Goal: Information Seeking & Learning: Learn about a topic

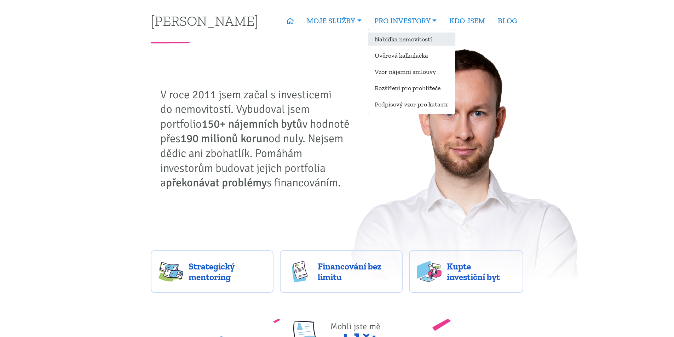
click at [405, 38] on link "Nabídka nemovitostí" at bounding box center [411, 39] width 87 height 13
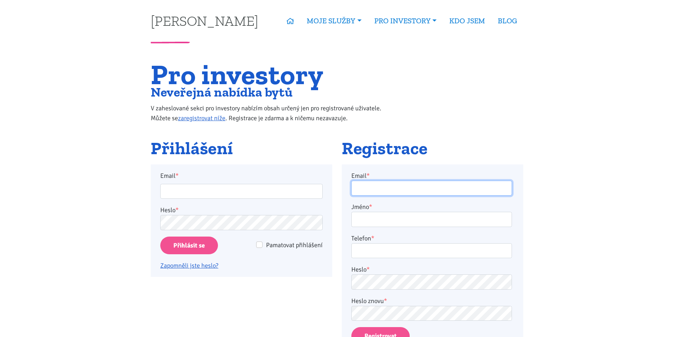
type input "horejsi.j@seznam.cz"
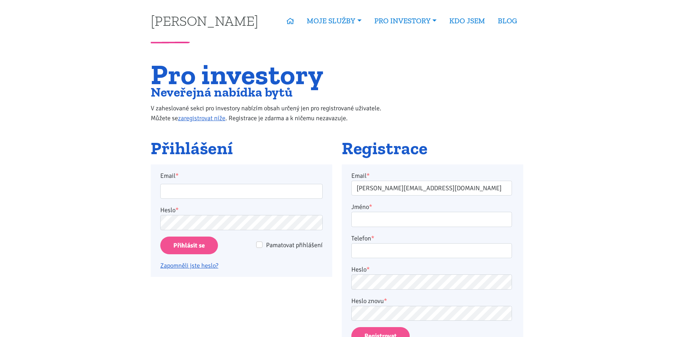
type input "horejsi.j@seznam.cz"
click at [189, 244] on input "Přihlásit se" at bounding box center [189, 246] width 58 height 18
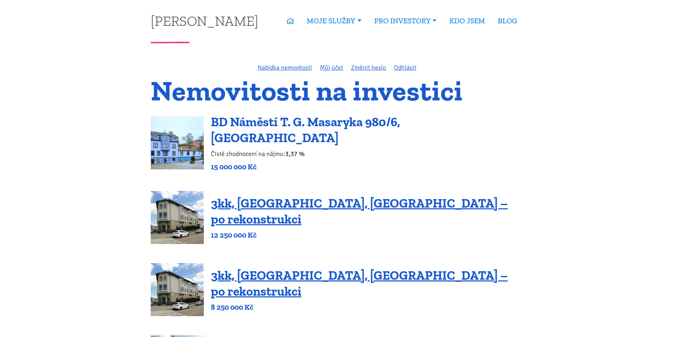
click at [366, 133] on link "BD Náměstí T. G. Masaryka 980/6, [GEOGRAPHIC_DATA]" at bounding box center [305, 129] width 189 height 31
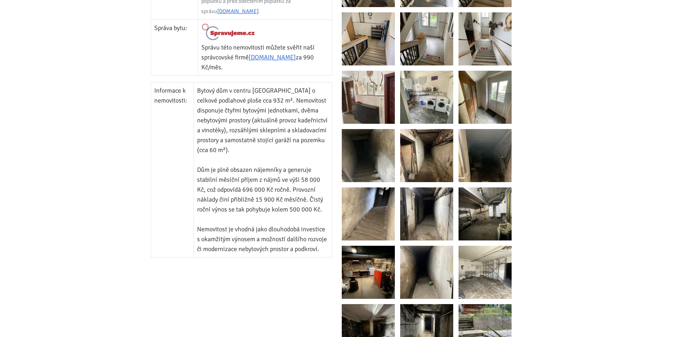
scroll to position [425, 0]
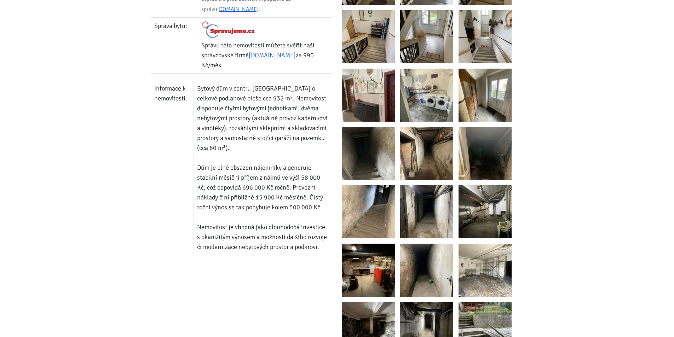
click at [419, 112] on img at bounding box center [426, 95] width 53 height 53
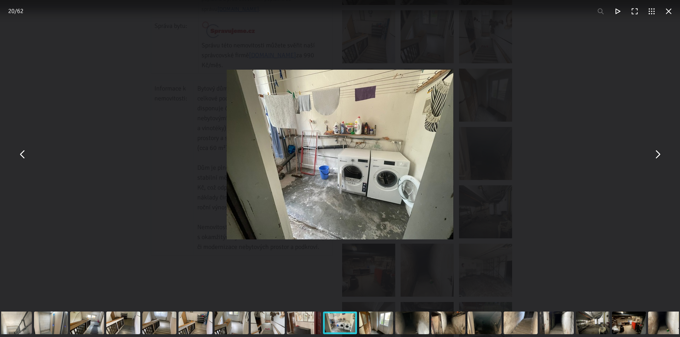
click at [498, 85] on div "You can close this modal content with the ESC key" at bounding box center [340, 154] width 680 height 309
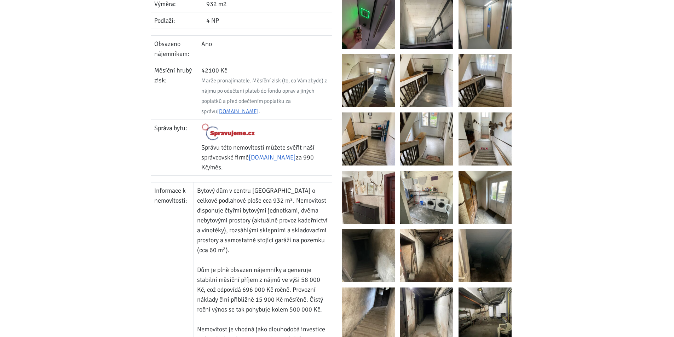
scroll to position [248, 0]
